Goal: Task Accomplishment & Management: Use online tool/utility

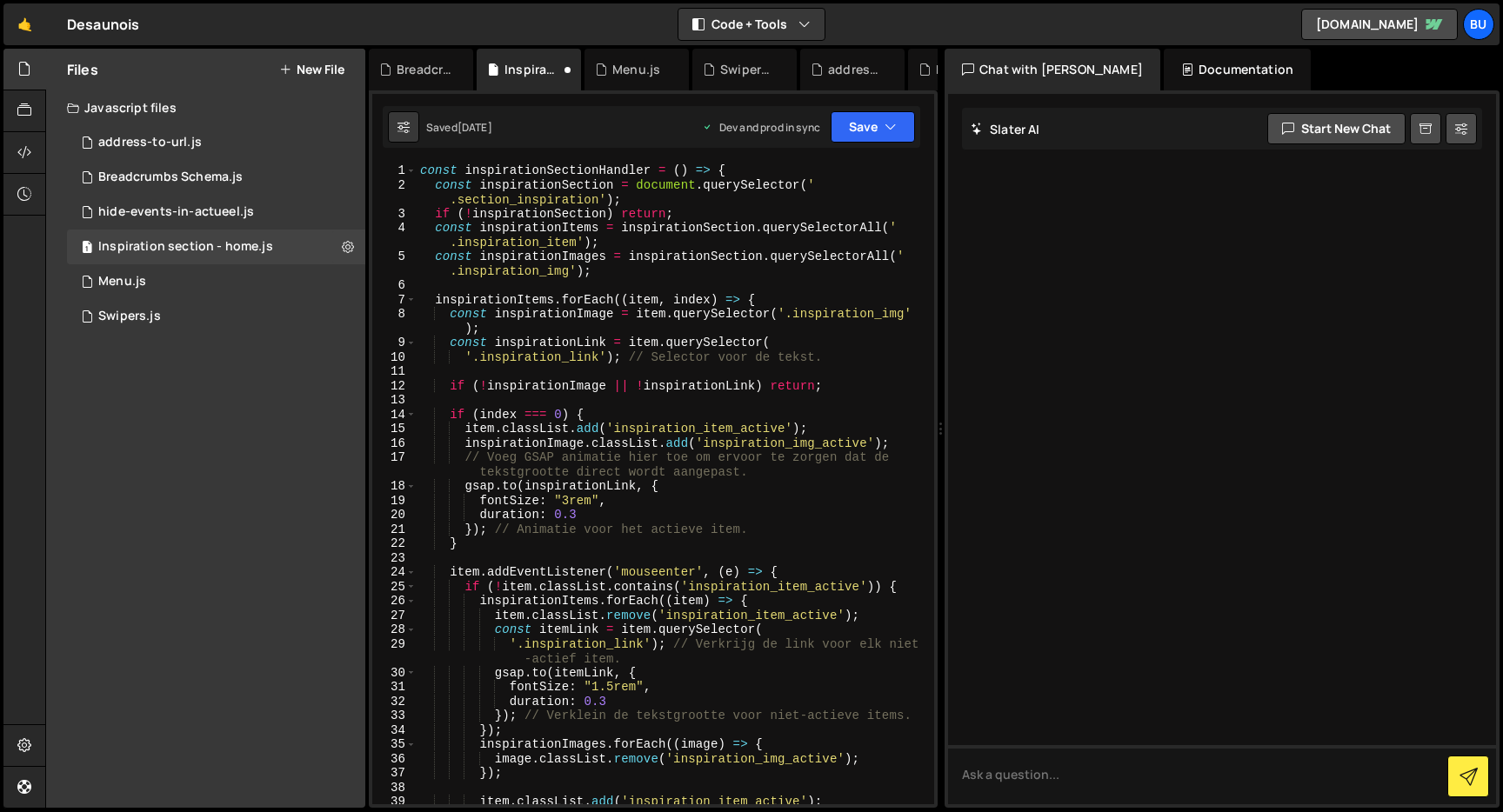
scroll to position [0, 2]
click at [729, 261] on div "const inspirationSectionHandler = ( ) => { const inspirationSection = document …" at bounding box center [672, 498] width 511 height 670
type textarea "const inspirationImages = inspirationSection.querySelectorAll('.inspiration_img…"
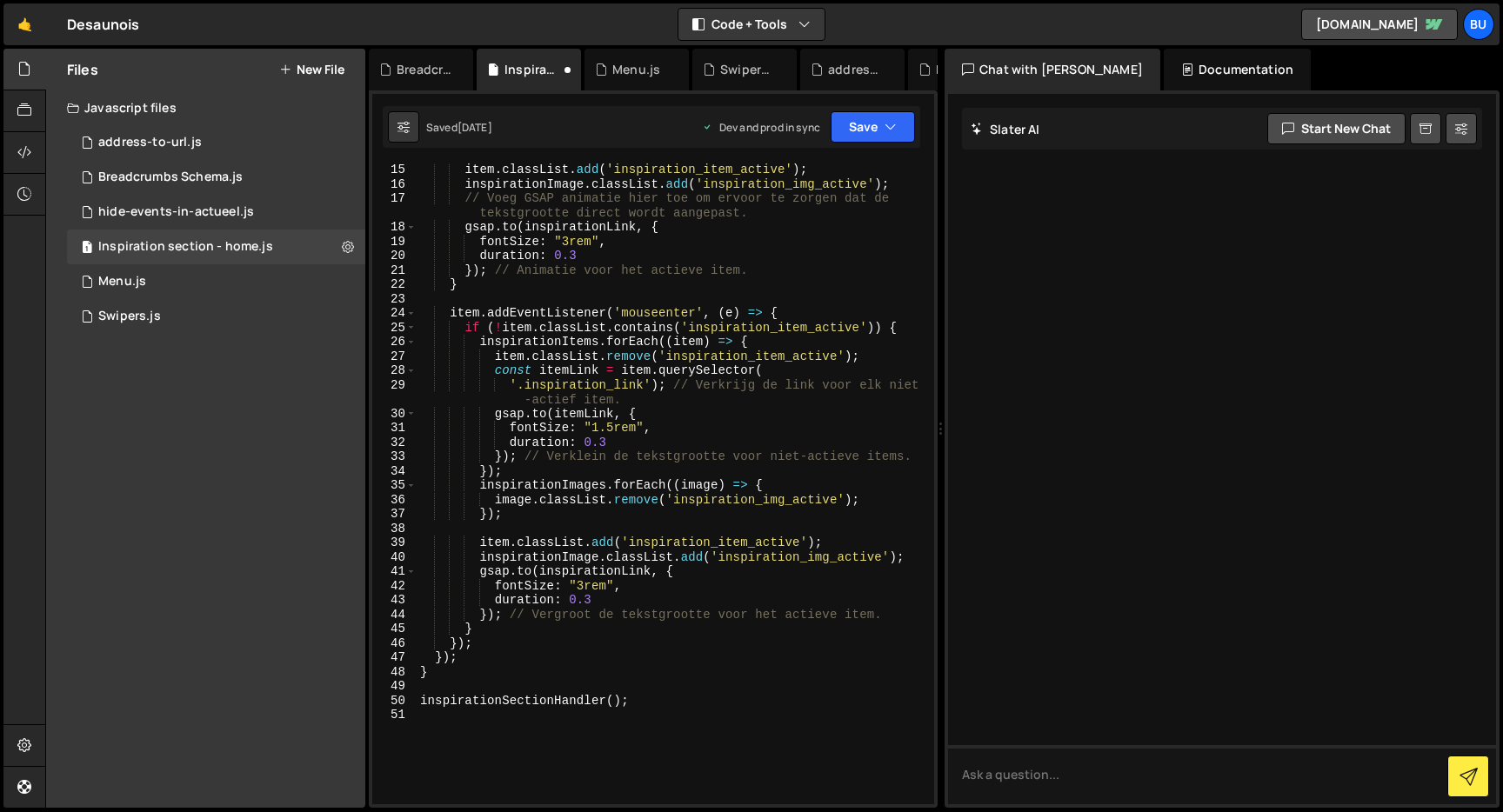
scroll to position [0, 0]
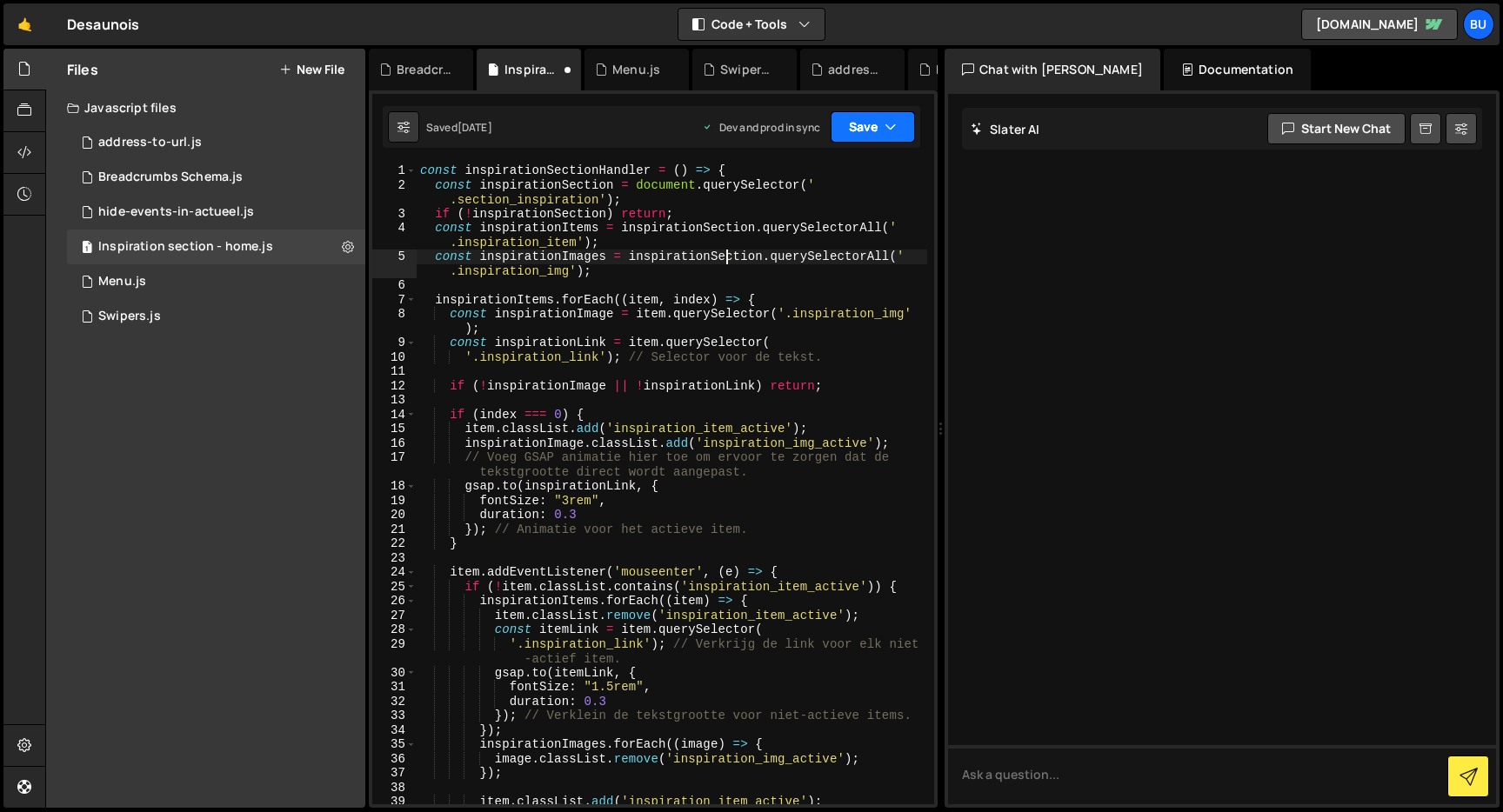
click at [911, 126] on button "Save" at bounding box center [873, 126] width 84 height 31
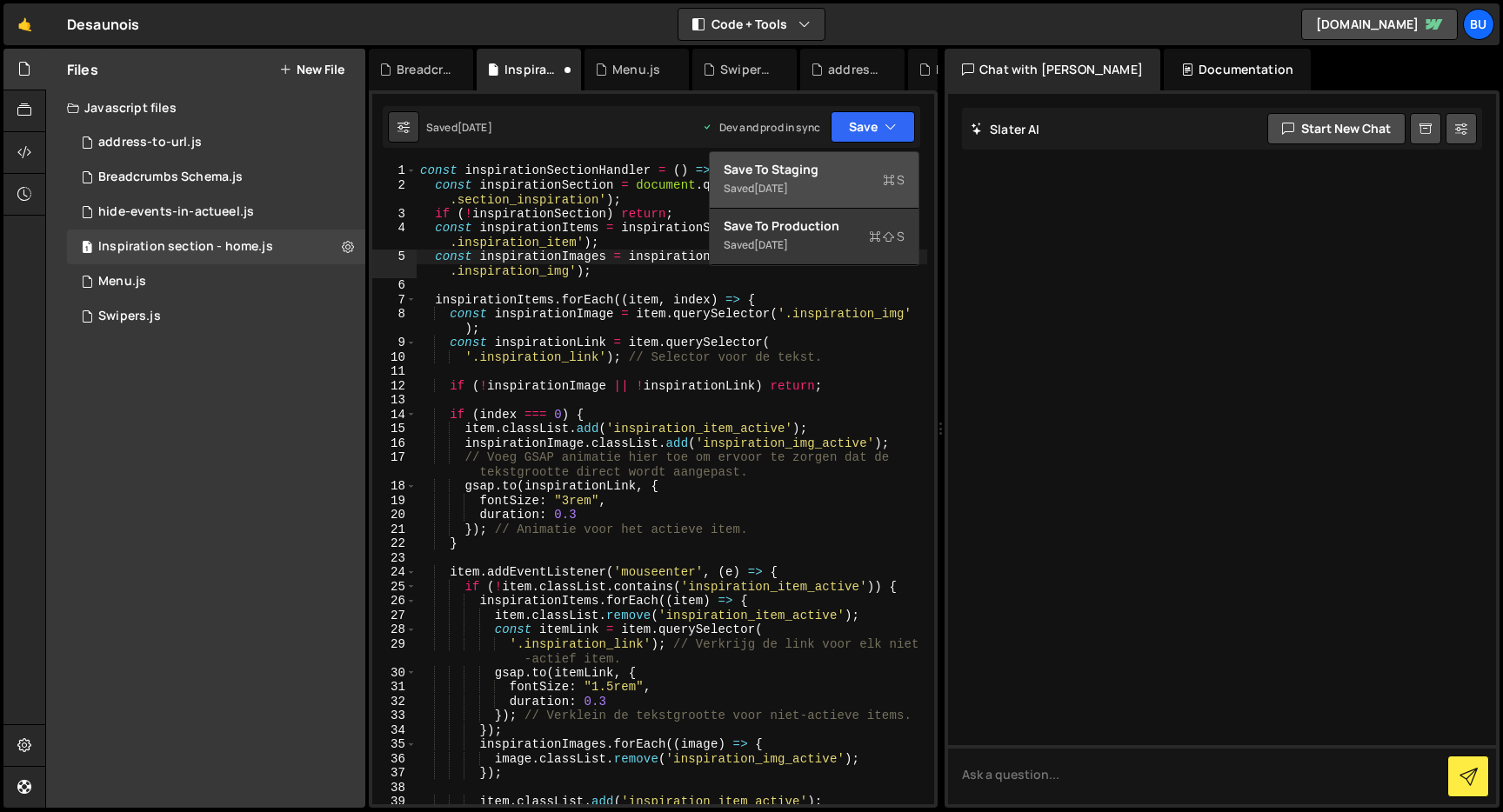
click at [849, 175] on div "Save to Staging S" at bounding box center [814, 169] width 181 height 17
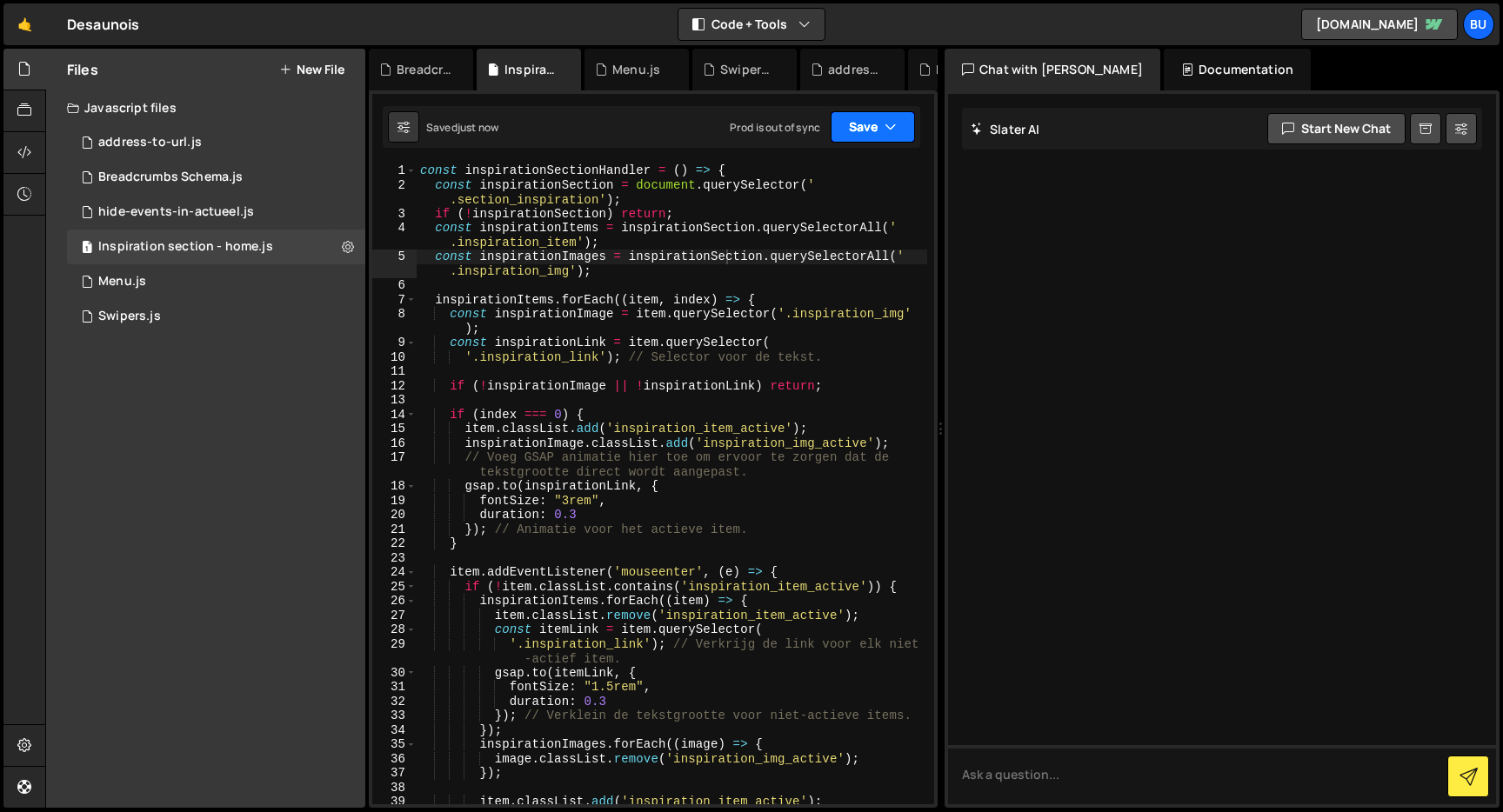
click at [888, 133] on icon "button" at bounding box center [891, 126] width 13 height 17
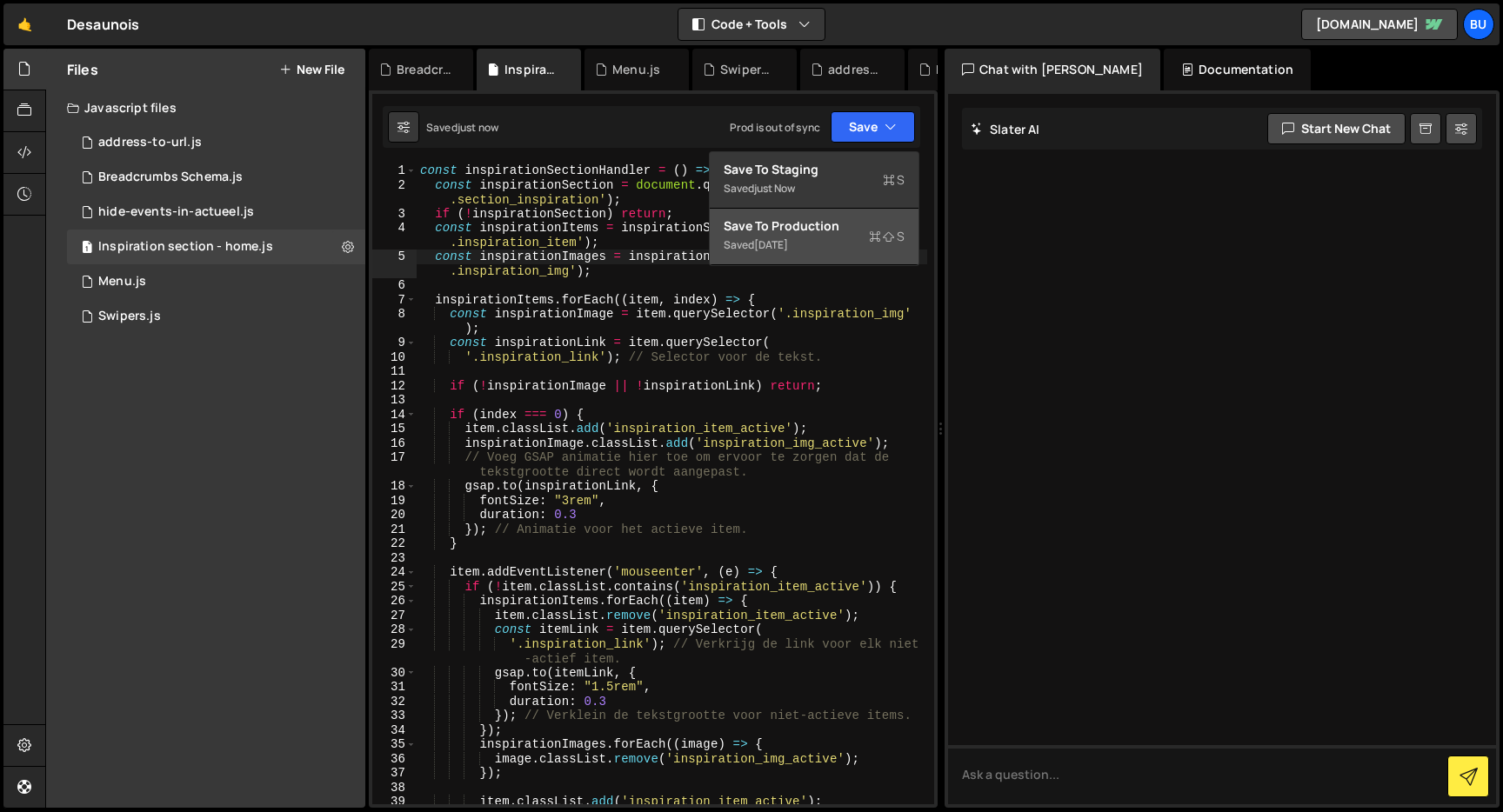
click at [833, 224] on div "Save to Production S" at bounding box center [814, 225] width 181 height 17
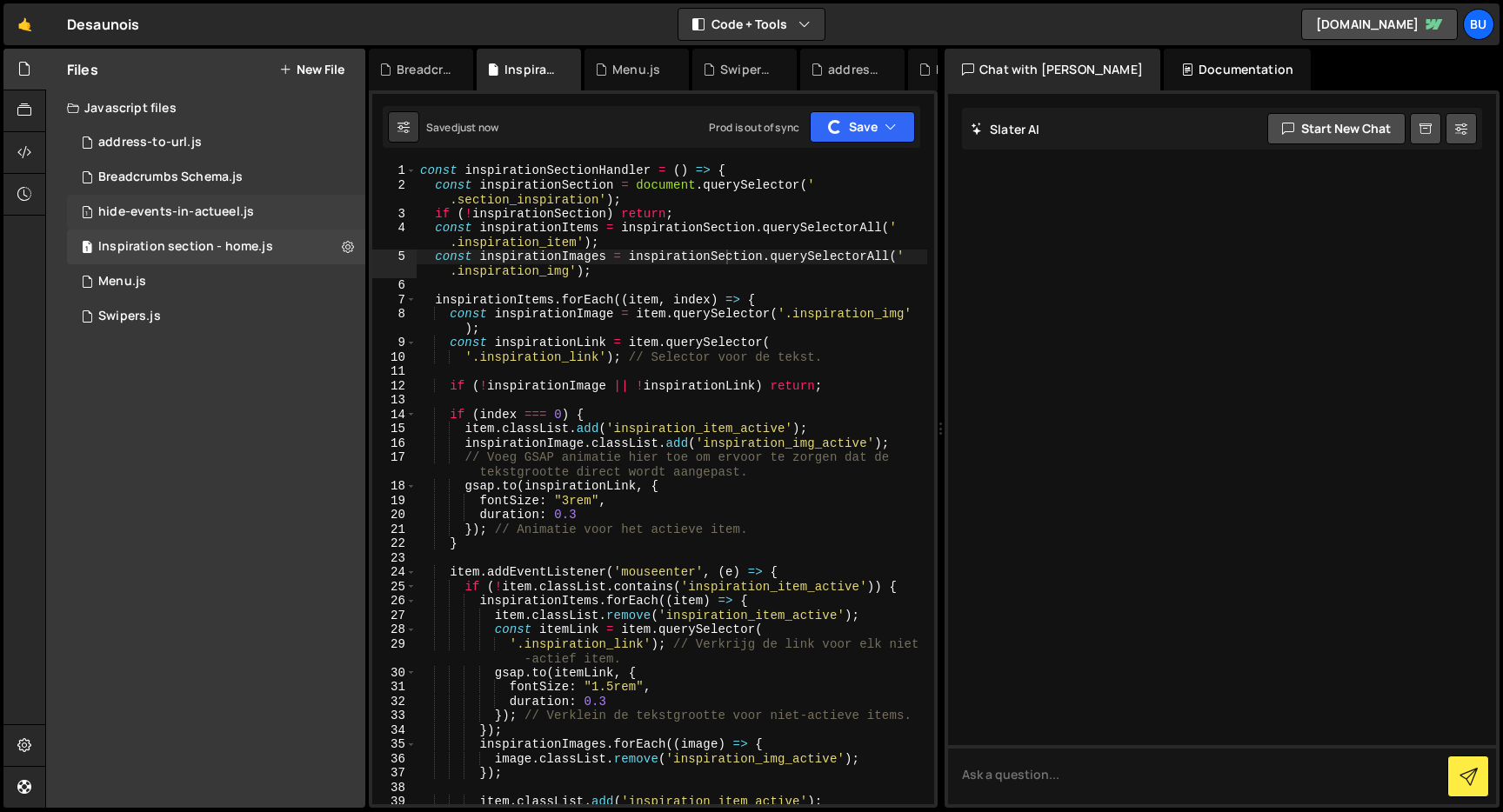
click at [264, 206] on div "1 hide-events-in-actueel.js 0" at bounding box center [217, 212] width 299 height 35
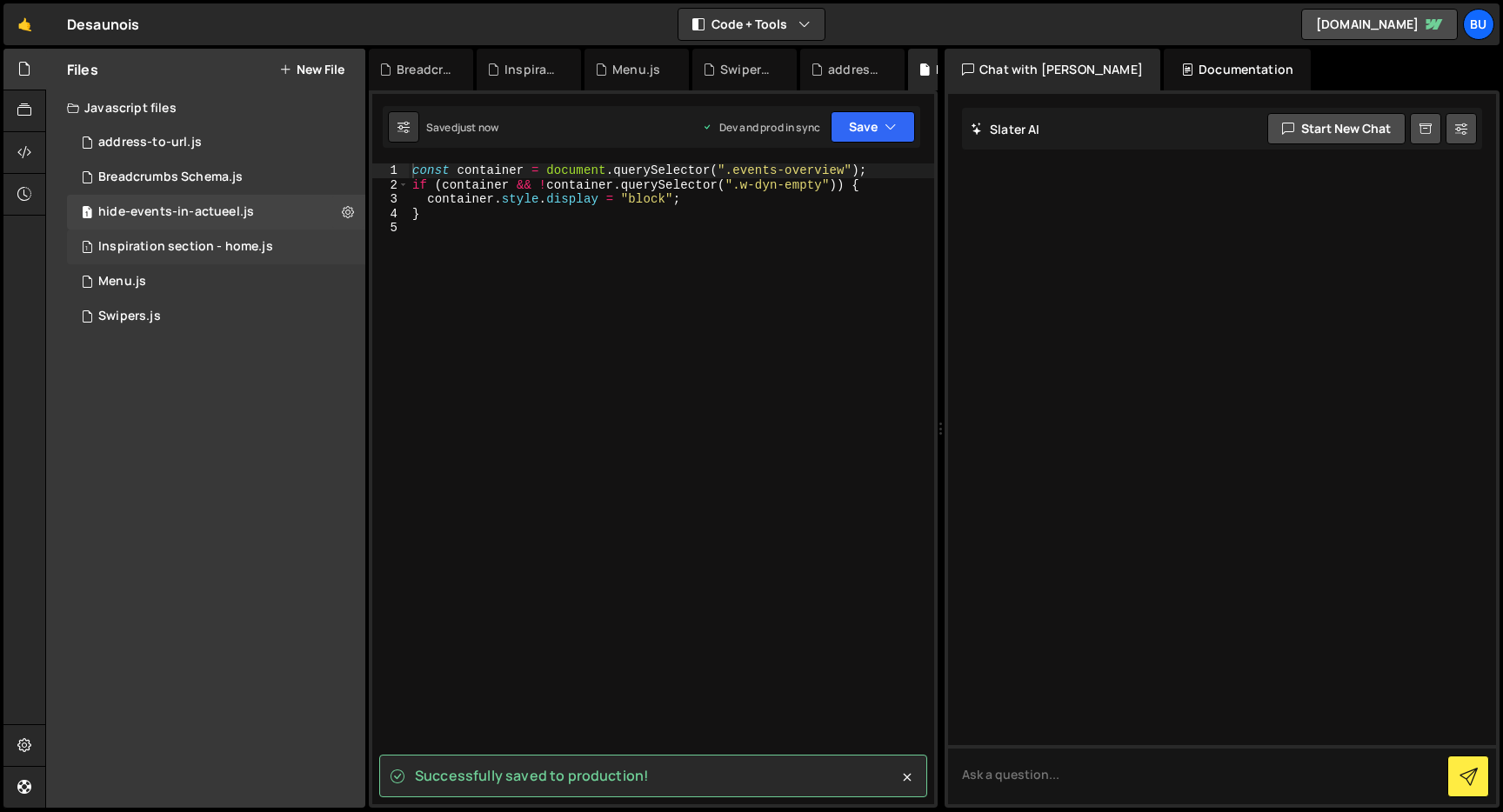
click at [226, 248] on div "Inspiration section - home.js" at bounding box center [185, 247] width 174 height 16
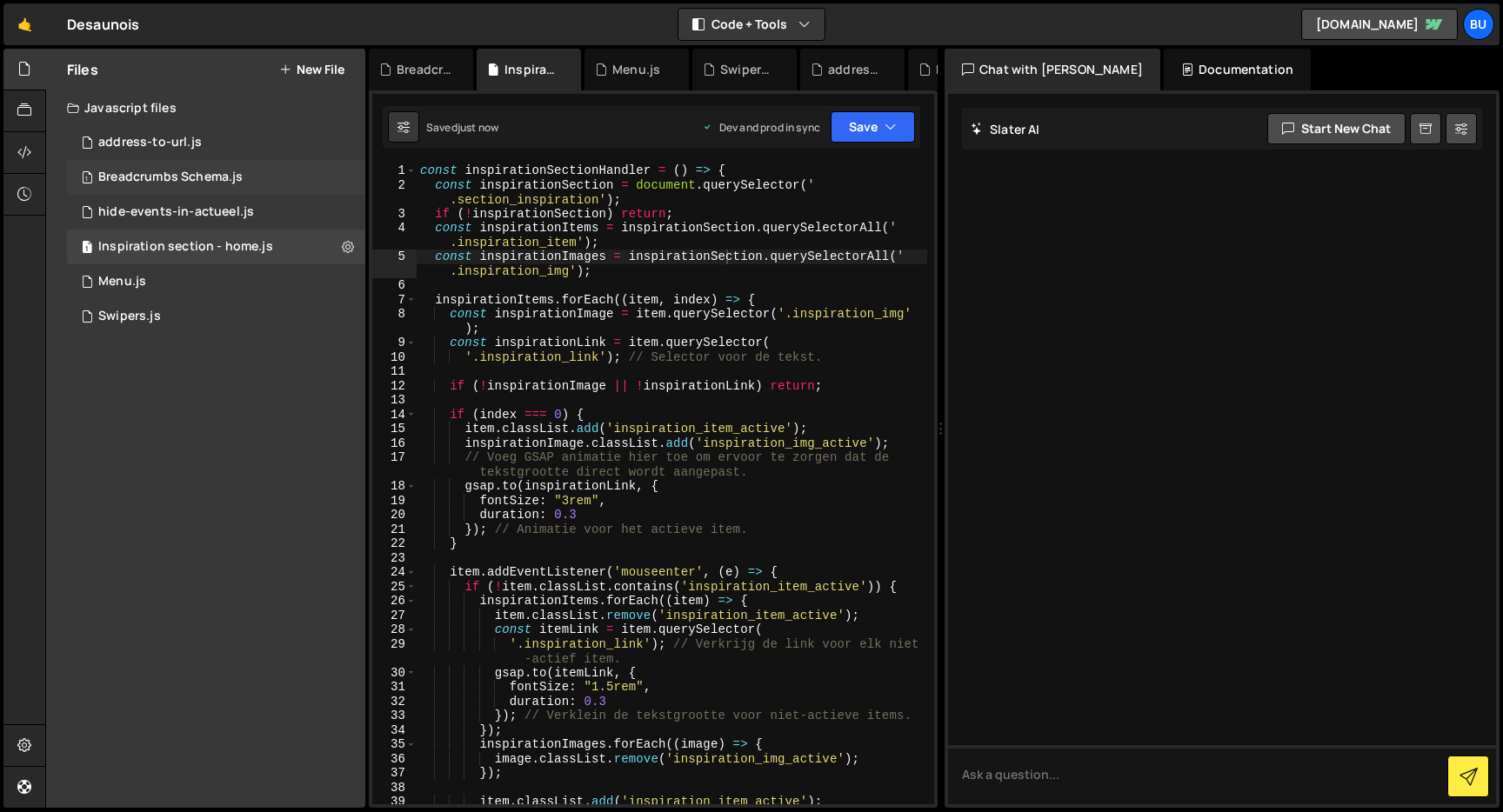
click at [248, 184] on div "1 Breadcrumbs Schema.js 0" at bounding box center [217, 177] width 299 height 35
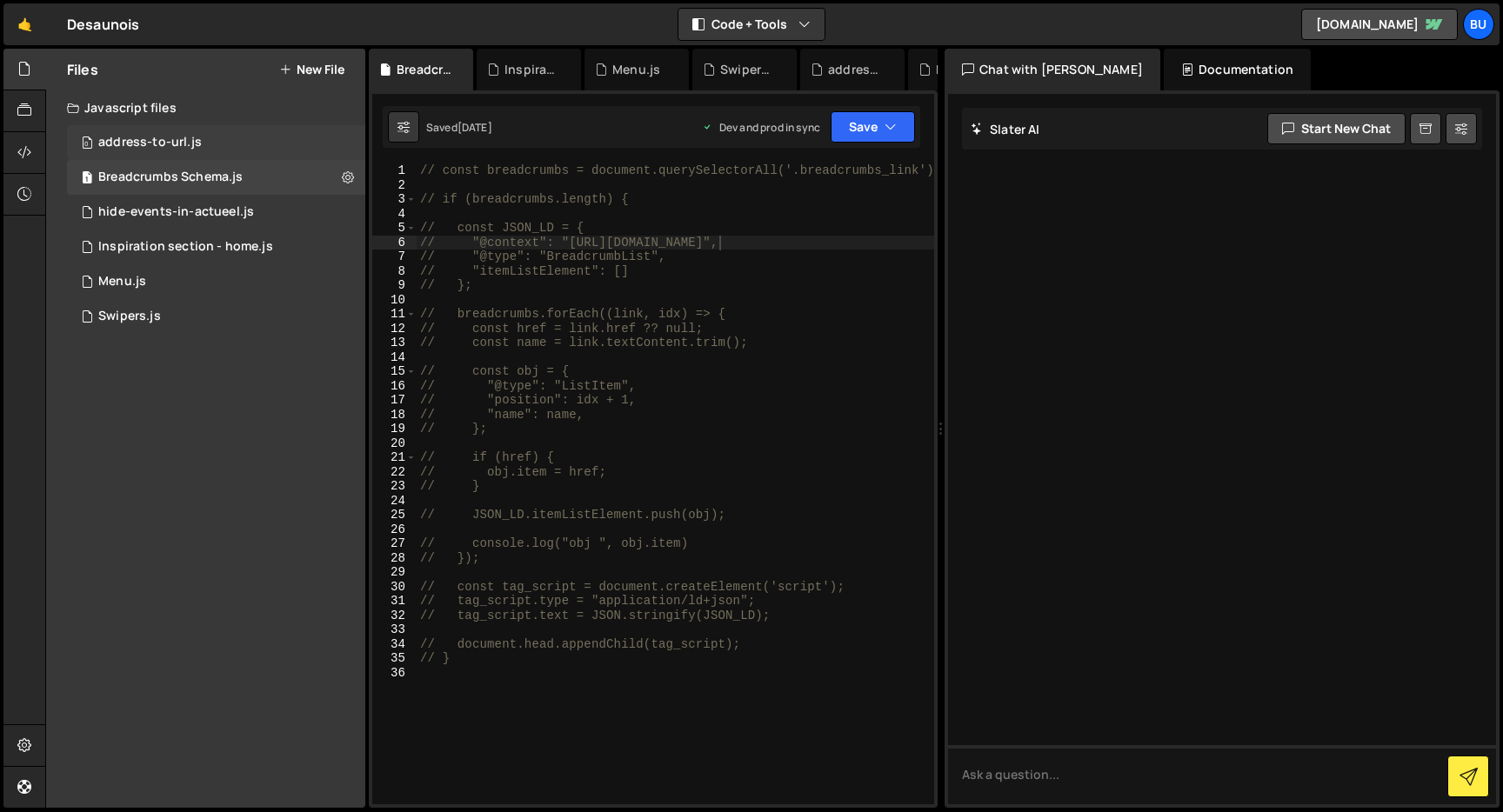
click at [251, 134] on div "0 address-to-url.js 0" at bounding box center [217, 142] width 299 height 35
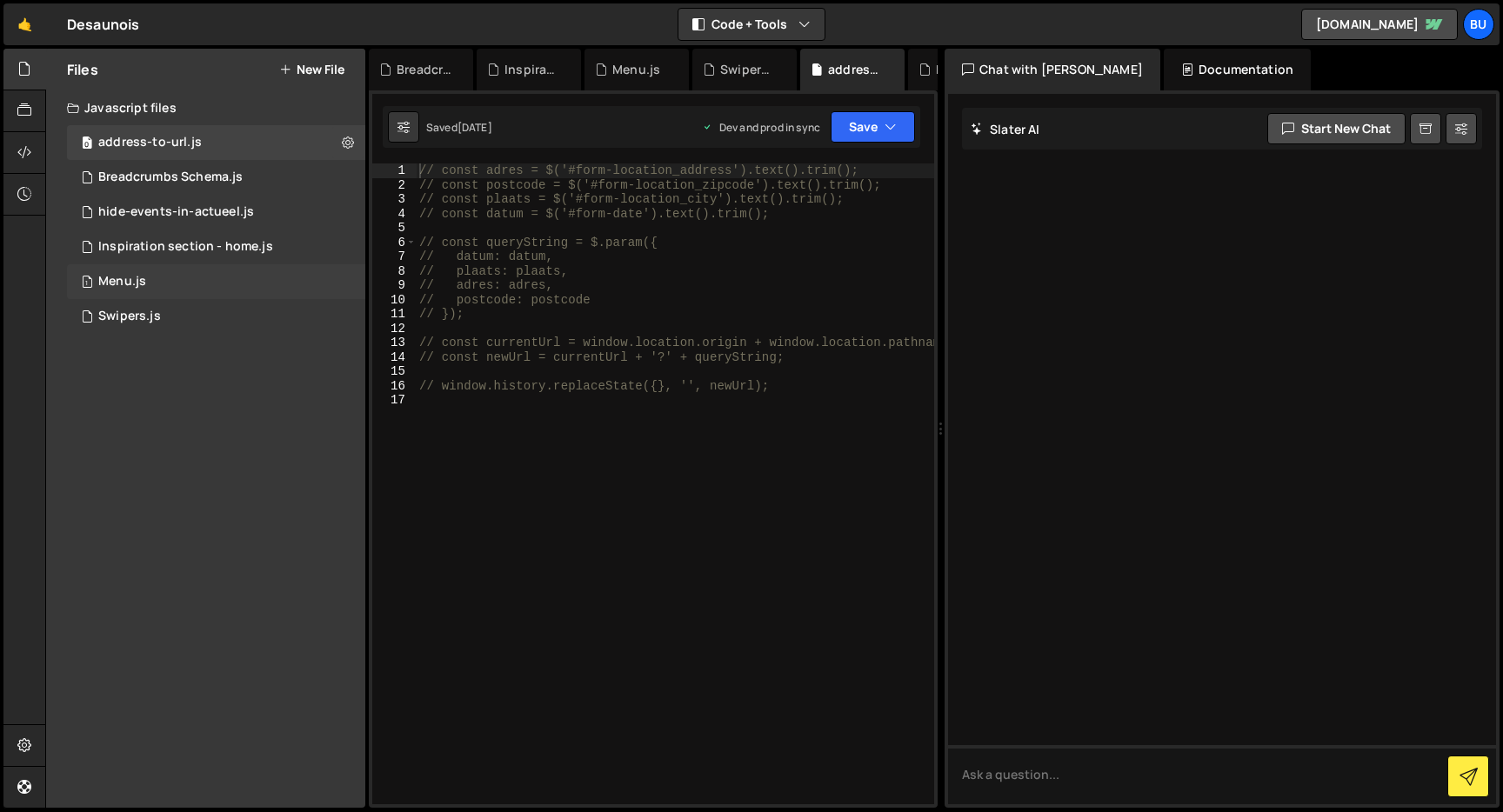
click at [174, 285] on div "1 Menu.js 0" at bounding box center [217, 282] width 299 height 35
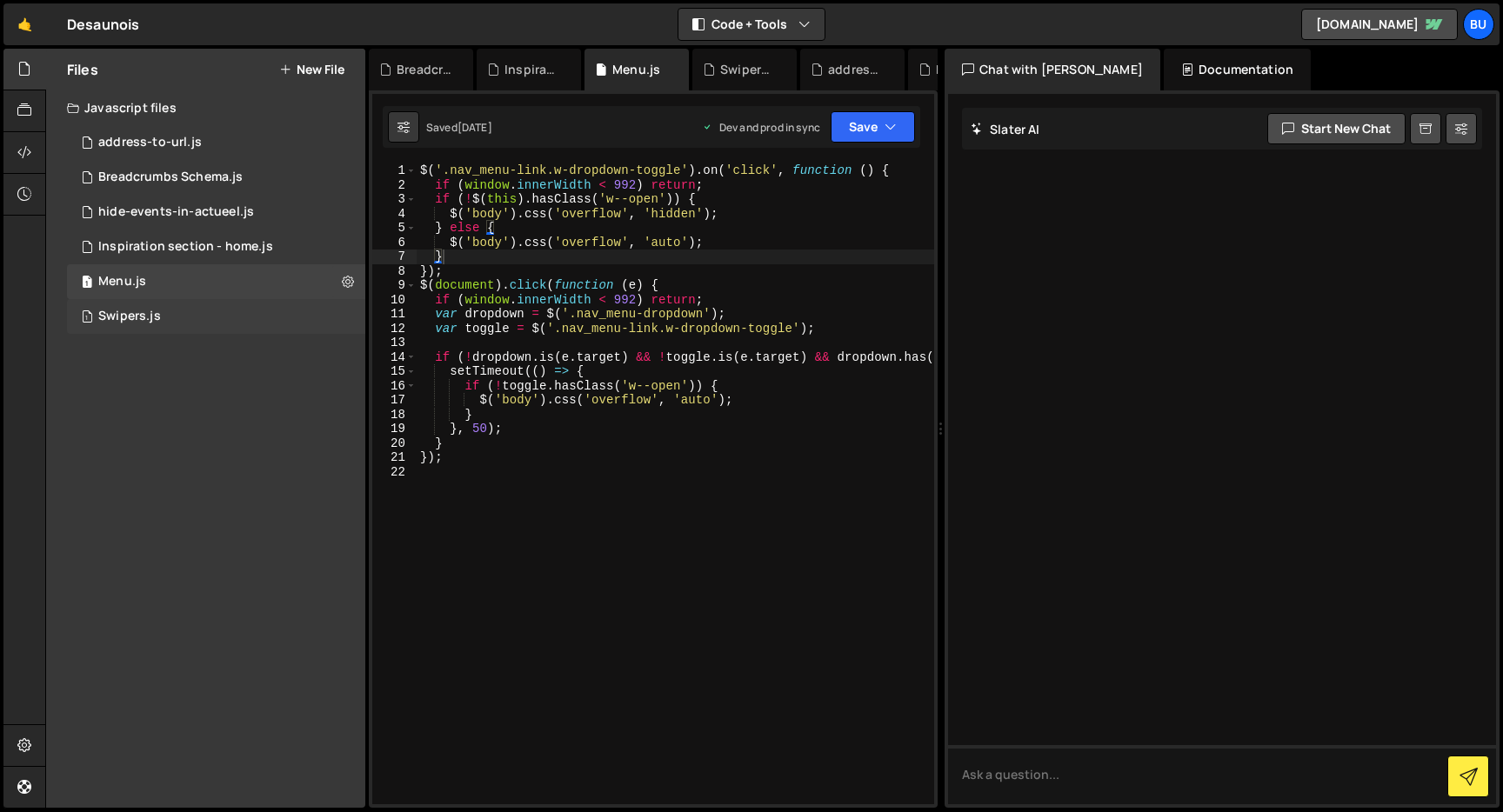
click at [177, 314] on div "1 Swipers.js 0" at bounding box center [217, 317] width 299 height 35
